Goal: Task Accomplishment & Management: Use online tool/utility

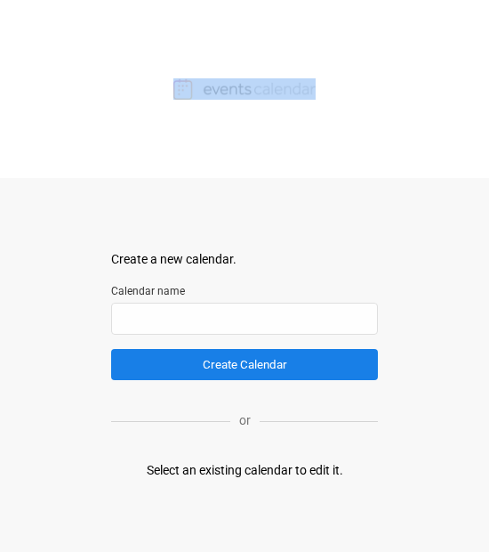
click at [295, 177] on body "Create a new calendar. Select a container to insert the calendar into. Calendar…" at bounding box center [244, 276] width 489 height 552
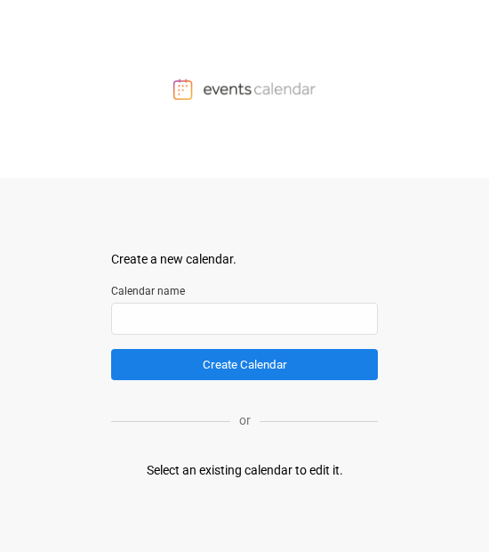
click at [243, 474] on div "Select an existing calendar to edit it." at bounding box center [245, 470] width 197 height 19
click at [220, 221] on div "Create a new calendar. Select a container to insert the calendar into. Calendar…" at bounding box center [244, 365] width 267 height 374
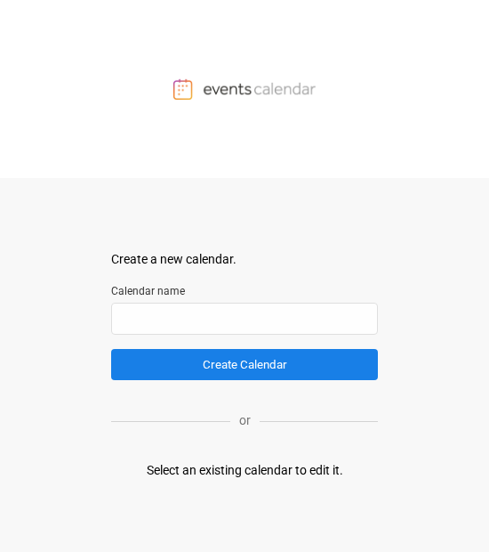
click at [237, 341] on div "Select an existing calendar to edit it." at bounding box center [245, 470] width 197 height 19
click at [247, 341] on div "Create a new calendar. Select a container to insert the calendar into. Calendar…" at bounding box center [244, 365] width 267 height 374
click at [247, 162] on div at bounding box center [244, 89] width 489 height 178
click at [247, 72] on div at bounding box center [244, 89] width 489 height 178
click at [233, 286] on label "Calendar name" at bounding box center [244, 291] width 267 height 16
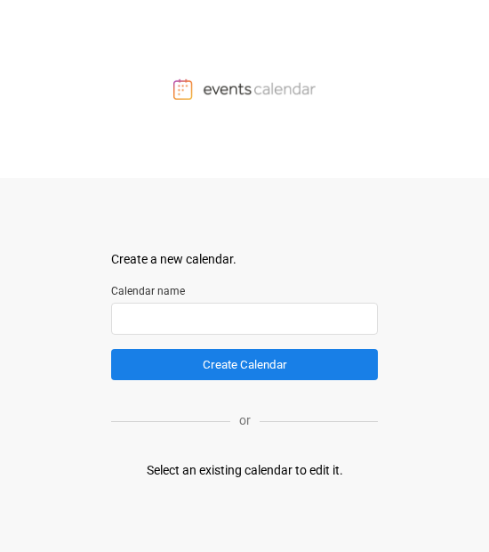
click at [224, 334] on input "text" at bounding box center [244, 318] width 267 height 32
click at [247, 336] on form "Create a new calendar. Select a container to insert the calendar into. Calendar…" at bounding box center [244, 315] width 267 height 130
click at [247, 312] on input "text" at bounding box center [244, 318] width 267 height 32
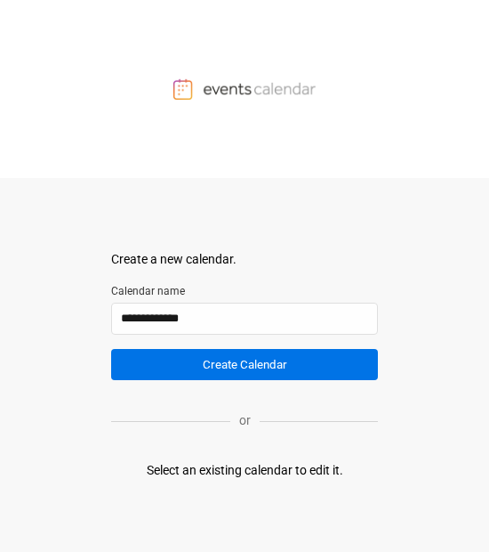
type input "**********"
click at [247, 341] on button "Create Calendar" at bounding box center [244, 364] width 267 height 31
